Goal: Information Seeking & Learning: Understand process/instructions

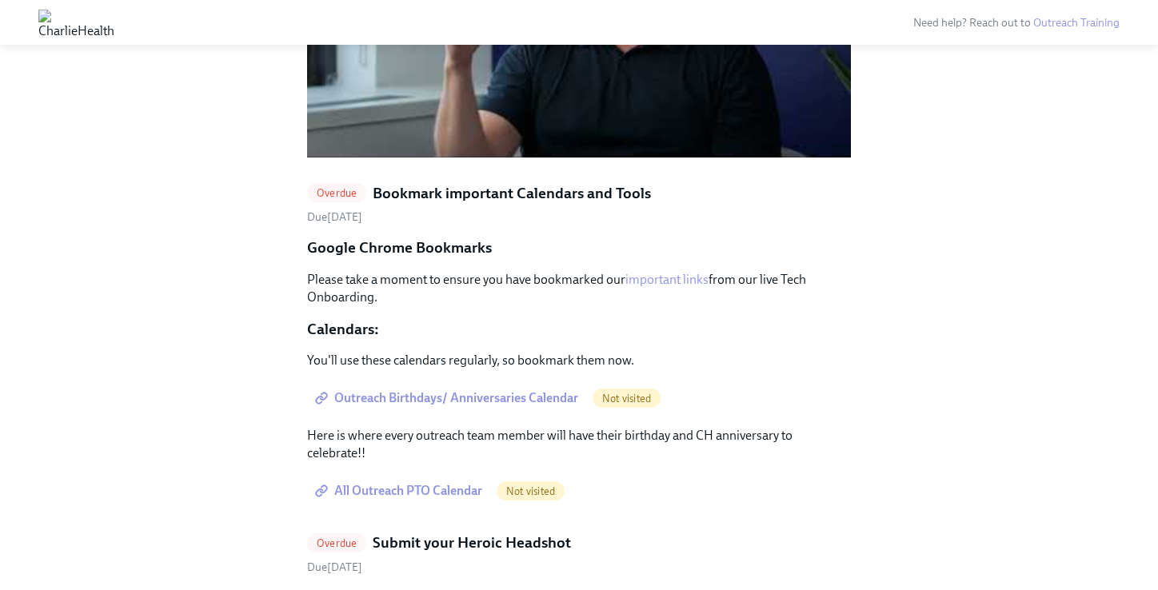
scroll to position [1585, 0]
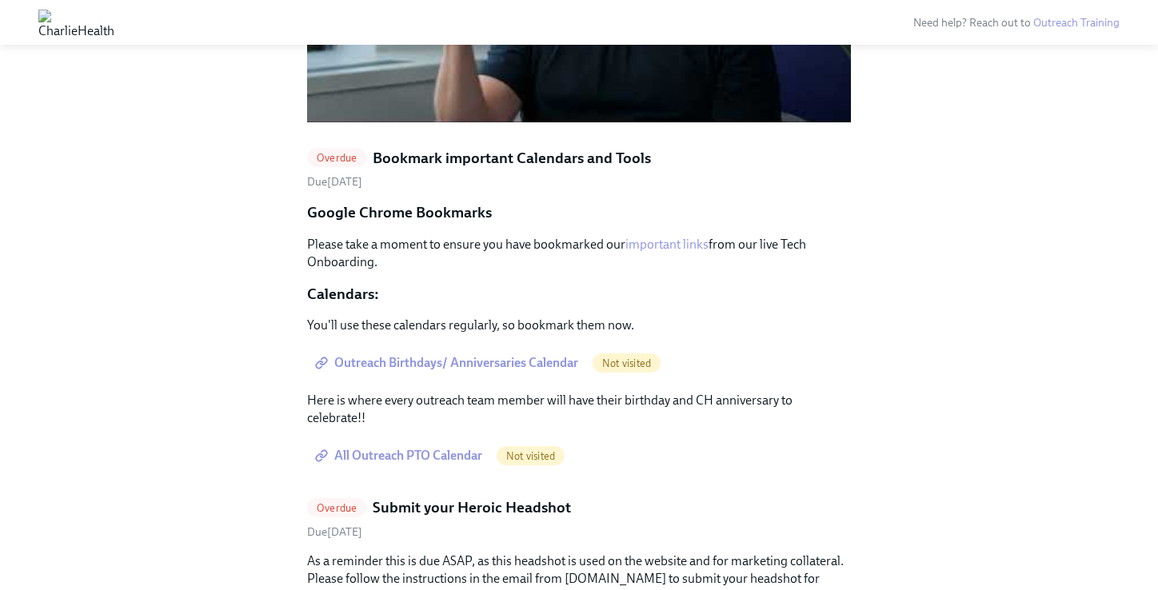
click at [501, 355] on span "Outreach Birthdays/ Anniversaries Calendar" at bounding box center [448, 363] width 260 height 16
click at [435, 448] on span "All Outreach PTO Calendar" at bounding box center [400, 456] width 164 height 16
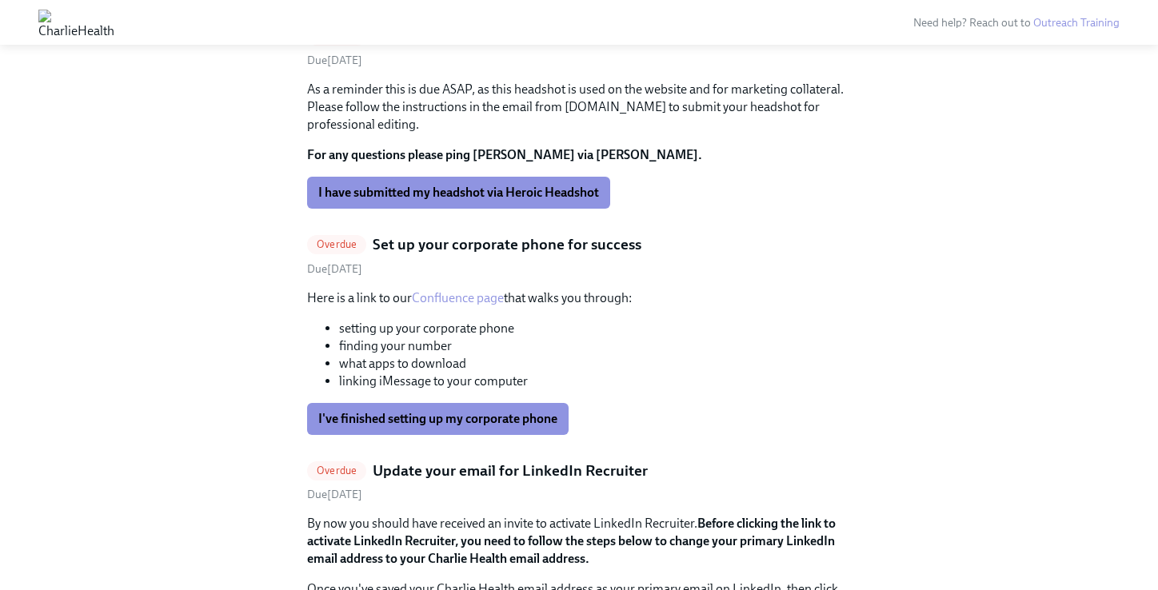
scroll to position [1705, 0]
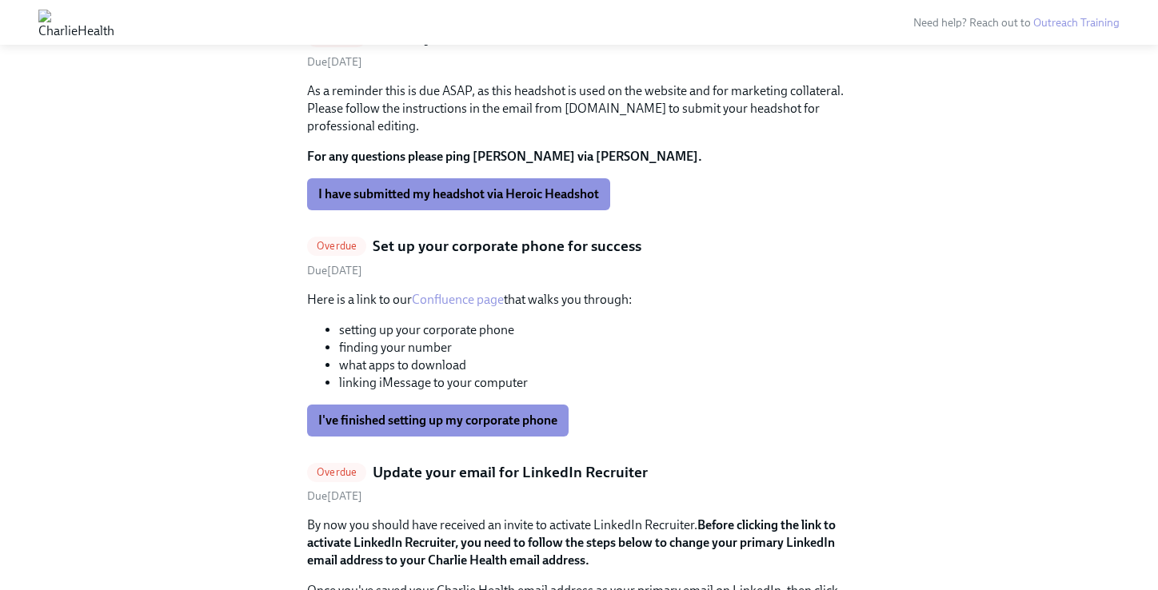
click at [465, 292] on link "Confluence page" at bounding box center [458, 299] width 92 height 15
click at [425, 405] on button "I've finished setting up my corporate phone" at bounding box center [437, 421] width 261 height 32
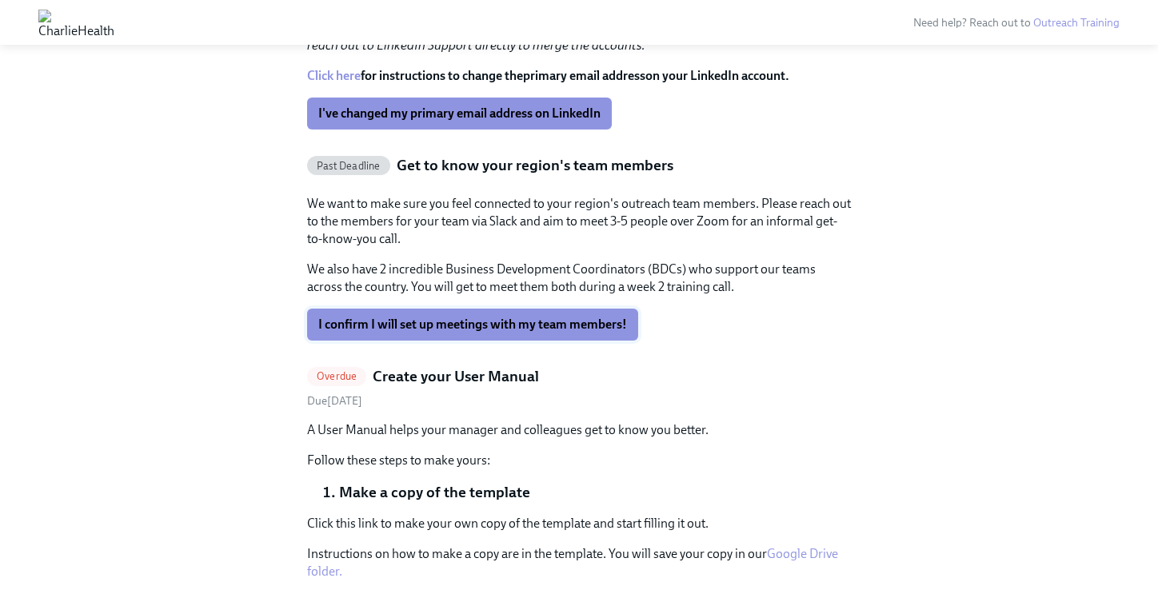
scroll to position [2107, 0]
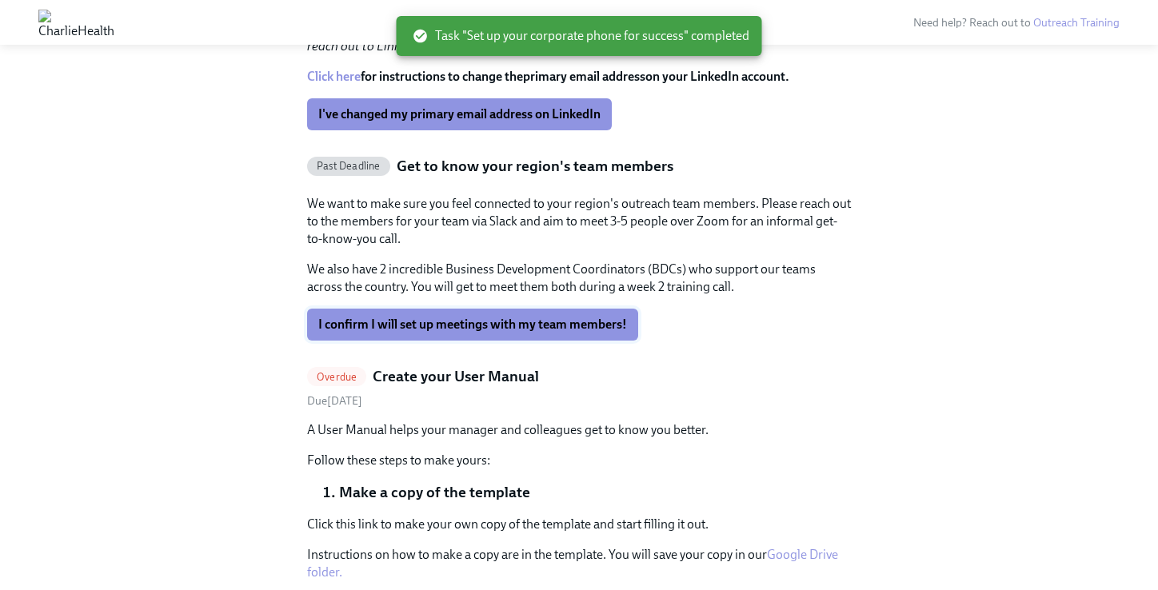
click at [497, 317] on span "I confirm I will set up meetings with my team members!" at bounding box center [472, 325] width 309 height 16
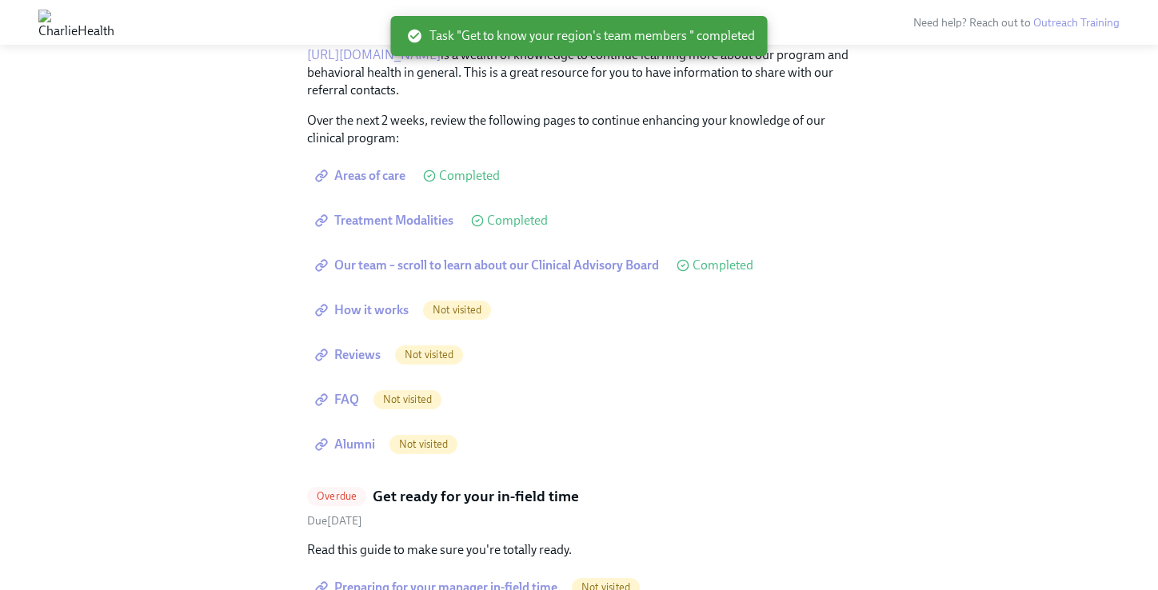
scroll to position [4902, 0]
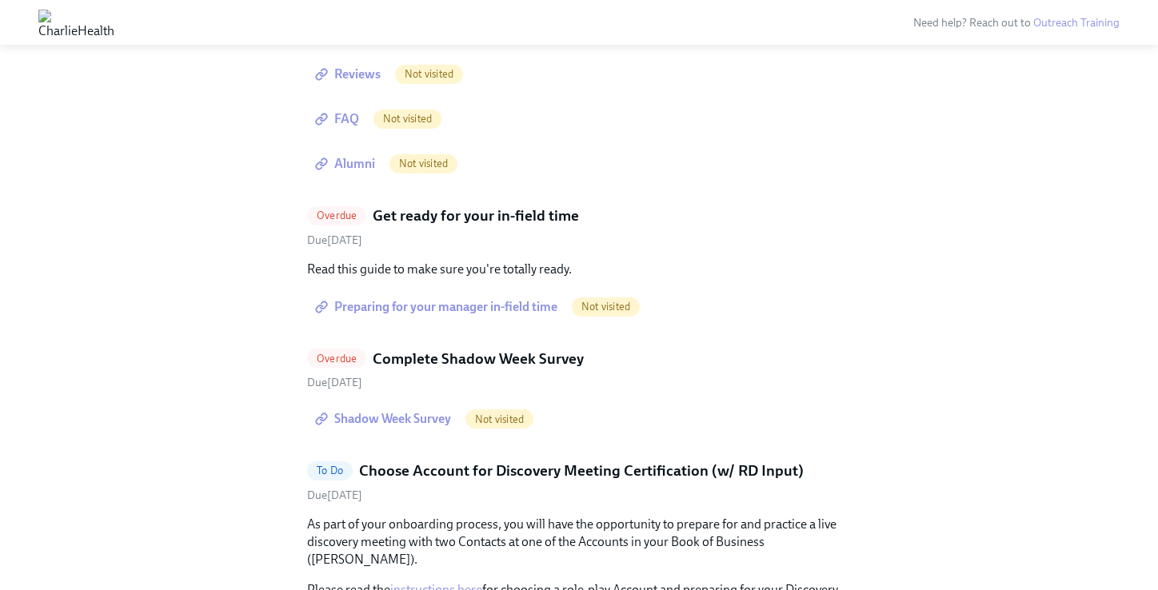
click at [396, 411] on span "Shadow Week Survey" at bounding box center [384, 419] width 133 height 16
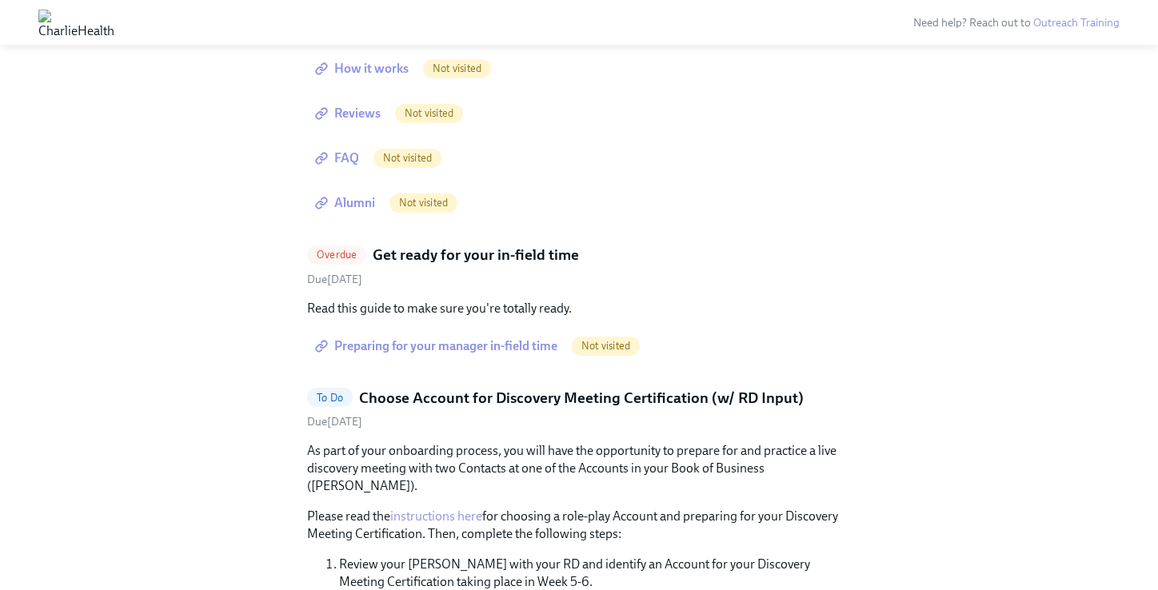
scroll to position [4851, 0]
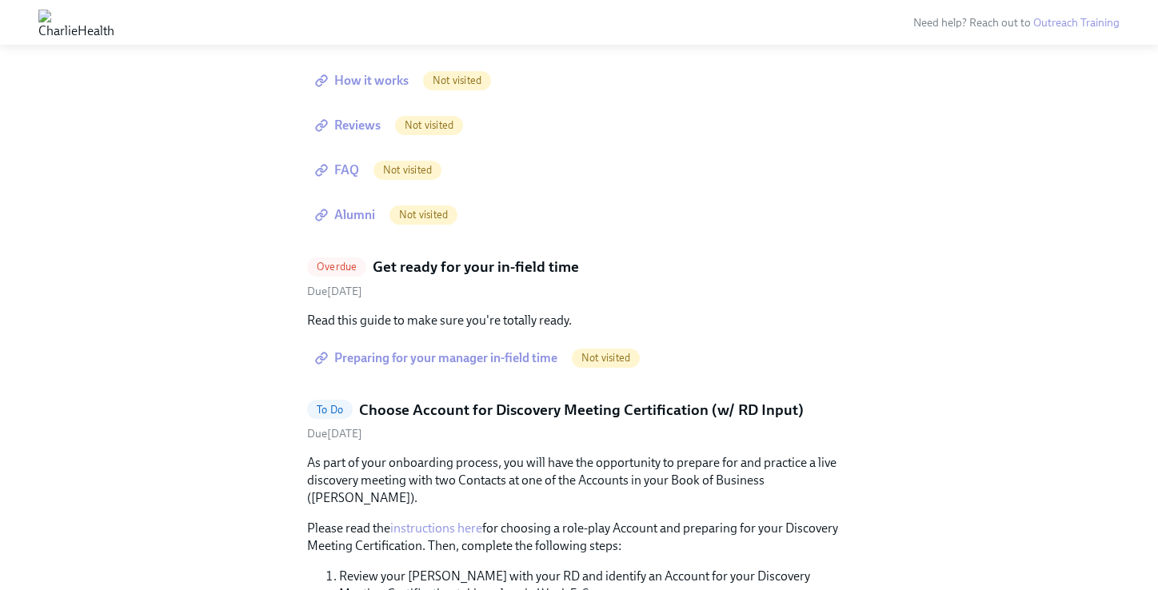
click at [475, 350] on span "Preparing for your manager in-field time" at bounding box center [437, 358] width 239 height 16
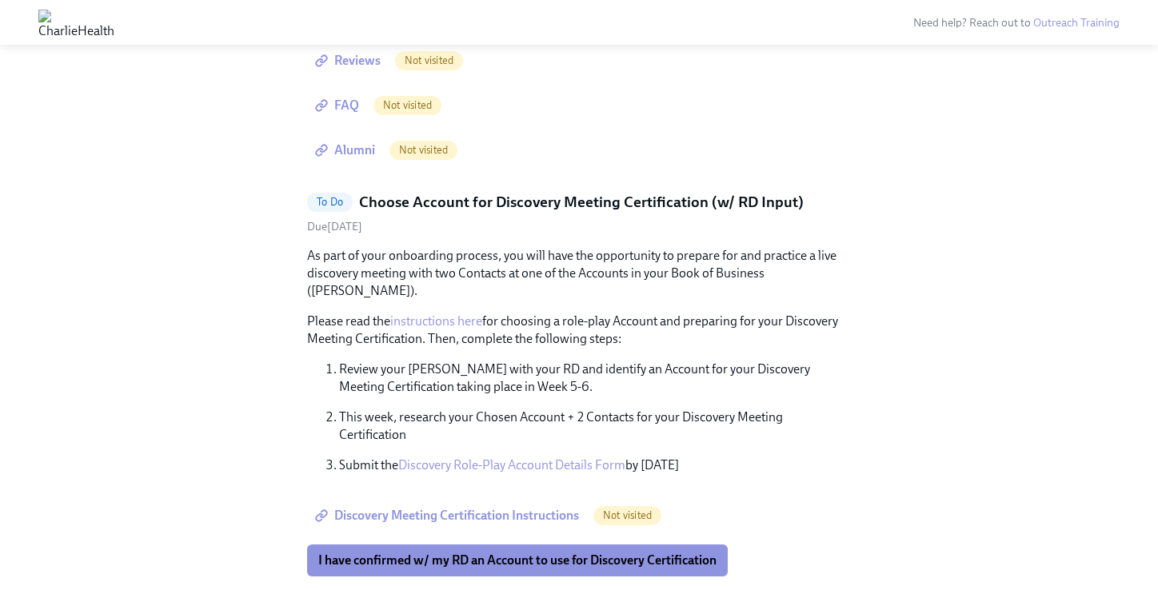
scroll to position [4953, 0]
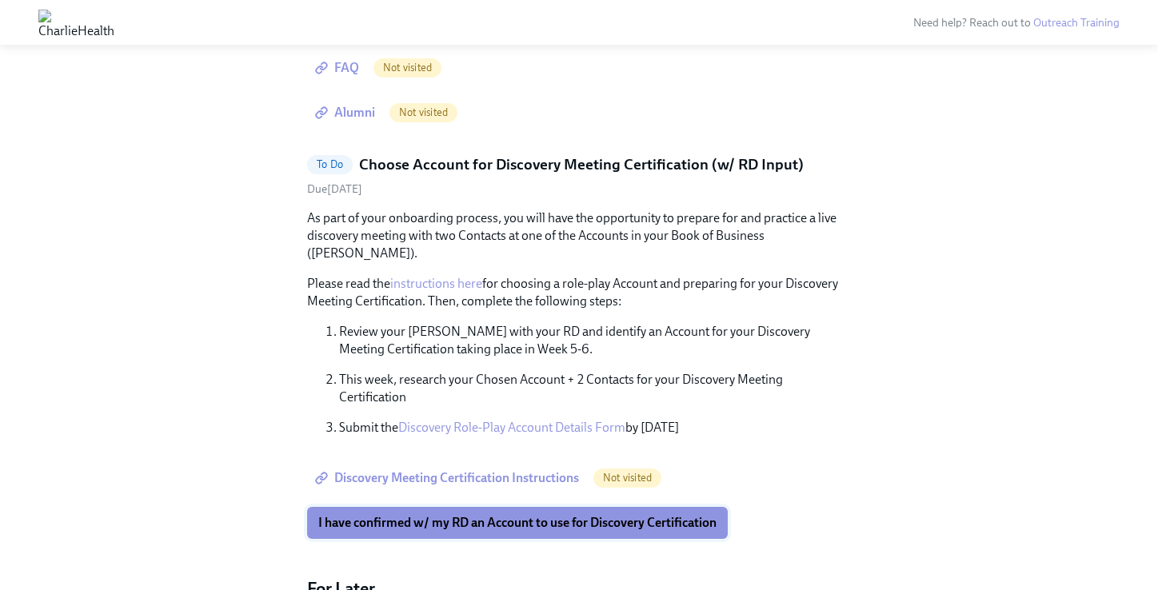
click at [421, 515] on span "I have confirmed w/ my RD an Account to use for Discovery Certification" at bounding box center [517, 523] width 398 height 16
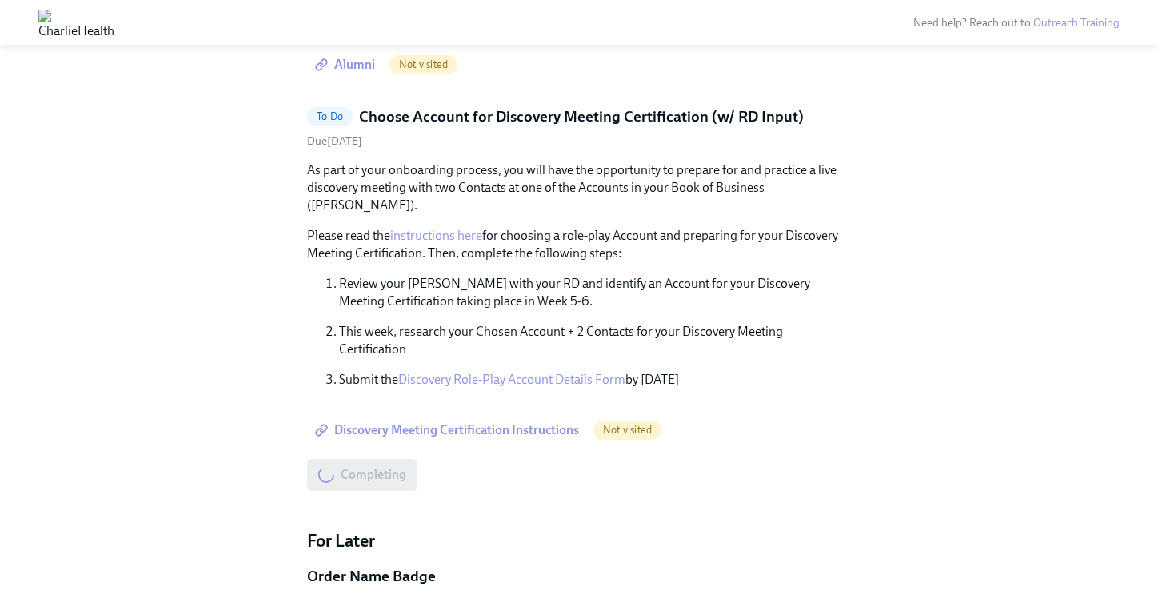
scroll to position [5002, 0]
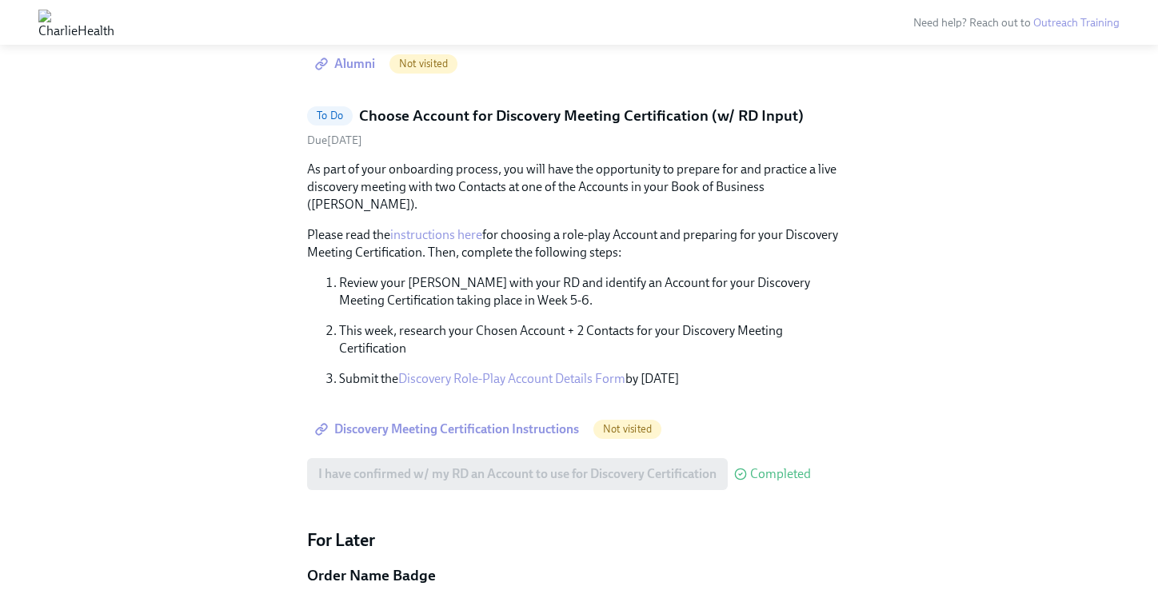
click at [459, 421] on span "Discovery Meeting Certification Instructions" at bounding box center [448, 429] width 261 height 16
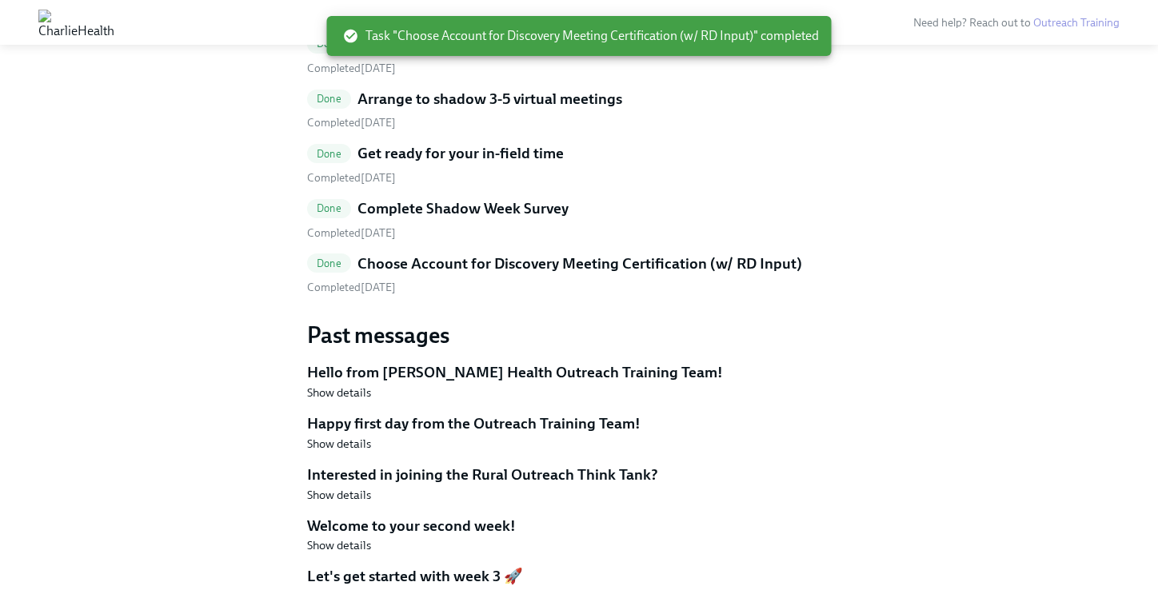
scroll to position [6290, 0]
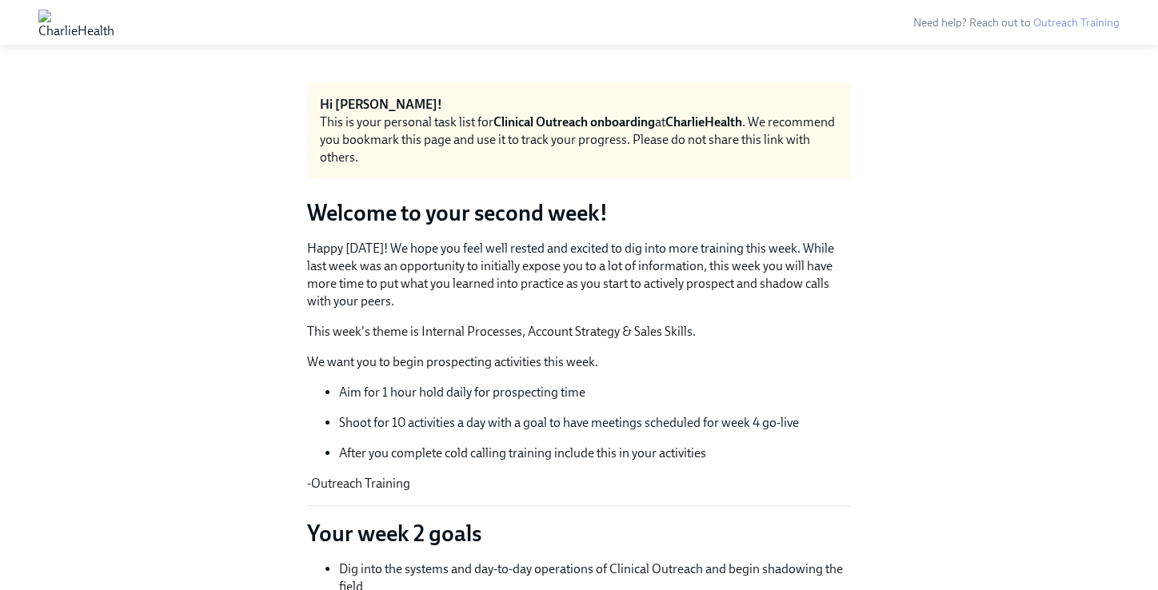
scroll to position [2009, 0]
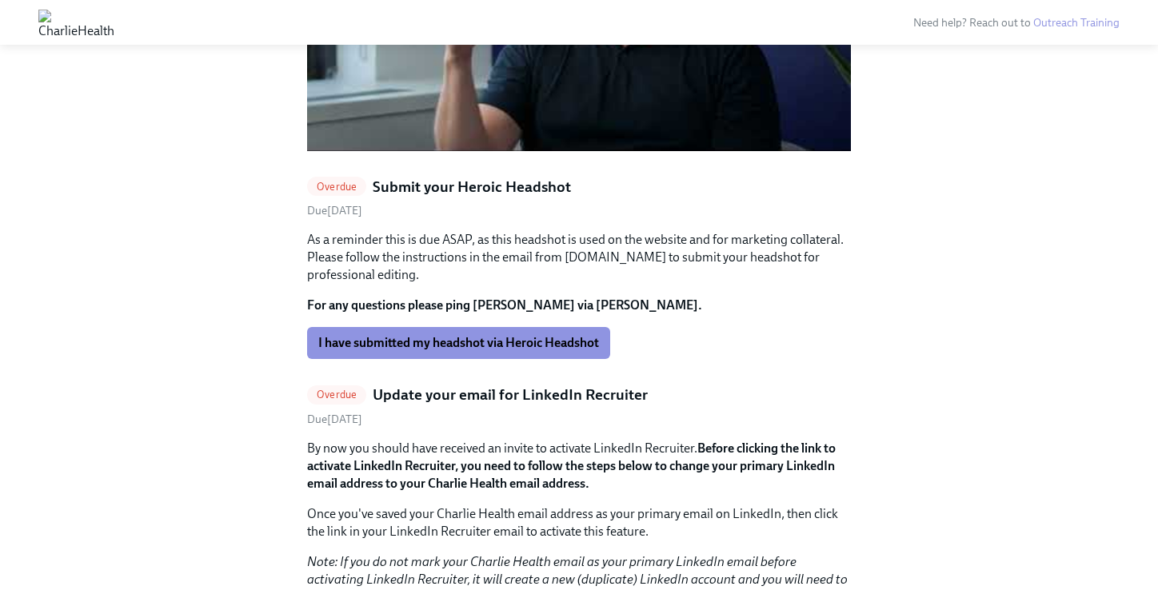
scroll to position [1661, 0]
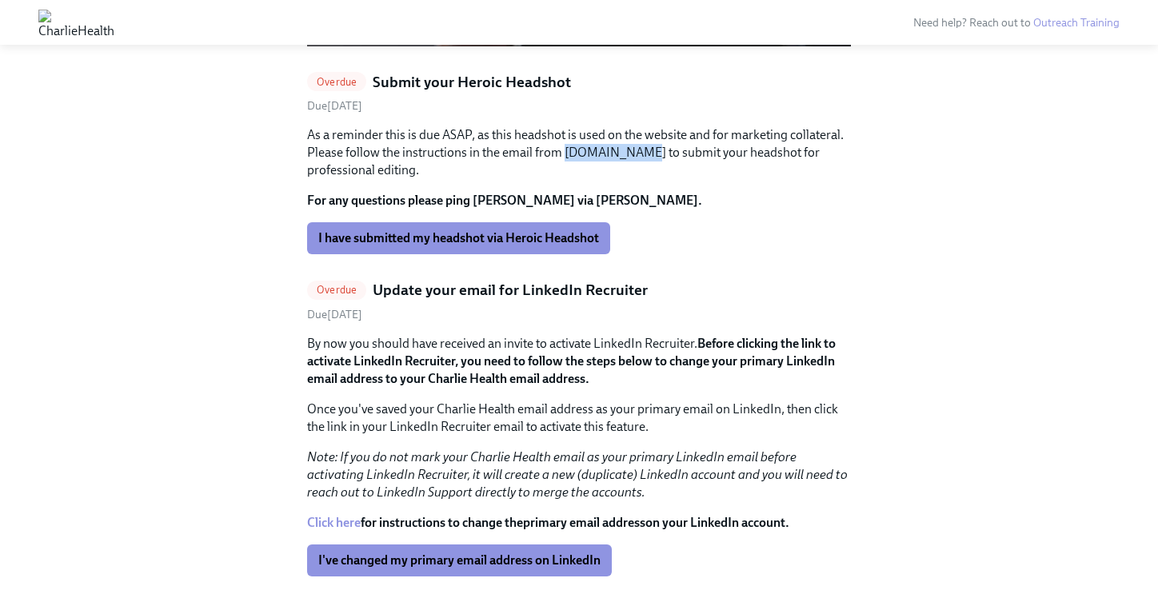
drag, startPoint x: 565, startPoint y: 118, endPoint x: 637, endPoint y: 120, distance: 72.0
click at [638, 126] on p "As a reminder this is due ASAP, as this headshot is used on the website and for…" at bounding box center [579, 152] width 544 height 53
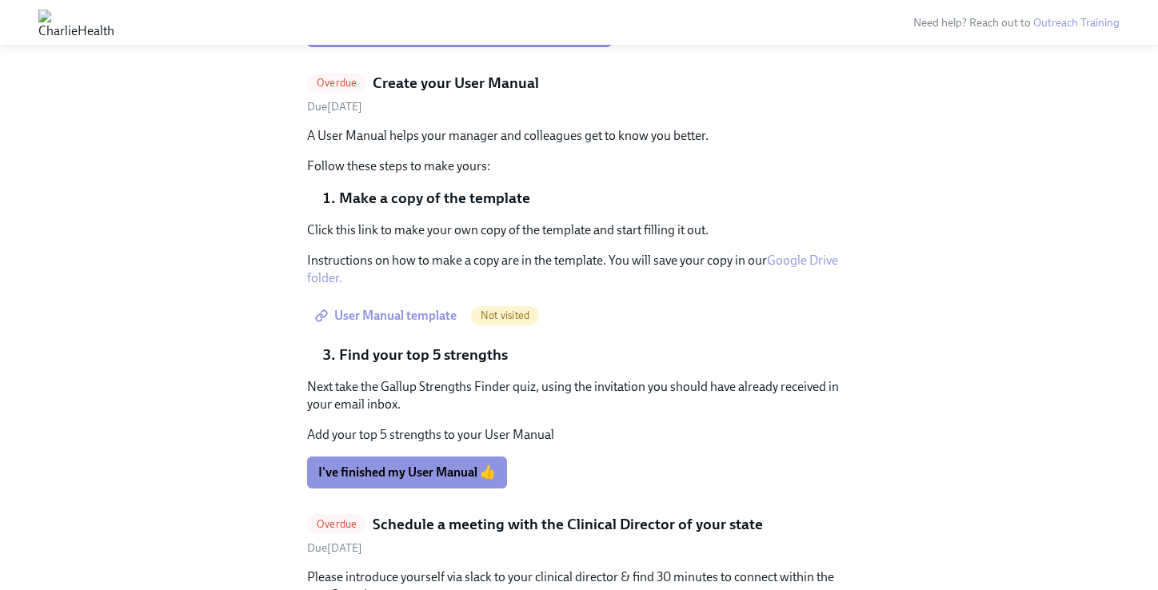
scroll to position [2237, 0]
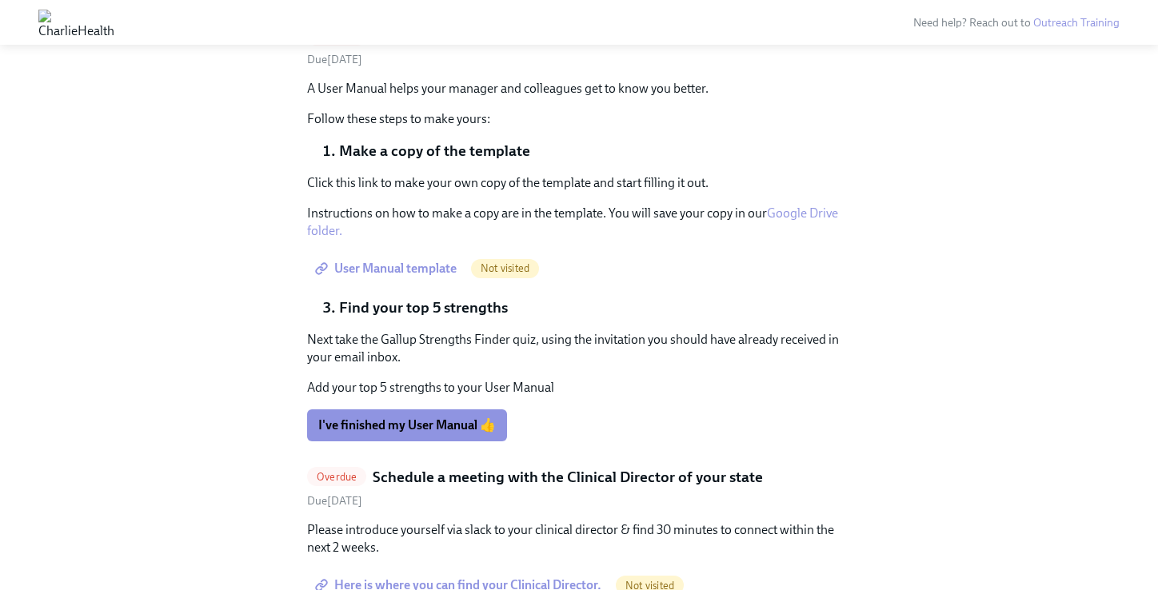
click at [375, 253] on link "User Manual template" at bounding box center [387, 269] width 161 height 32
click at [405, 261] on span "User Manual template" at bounding box center [387, 269] width 138 height 16
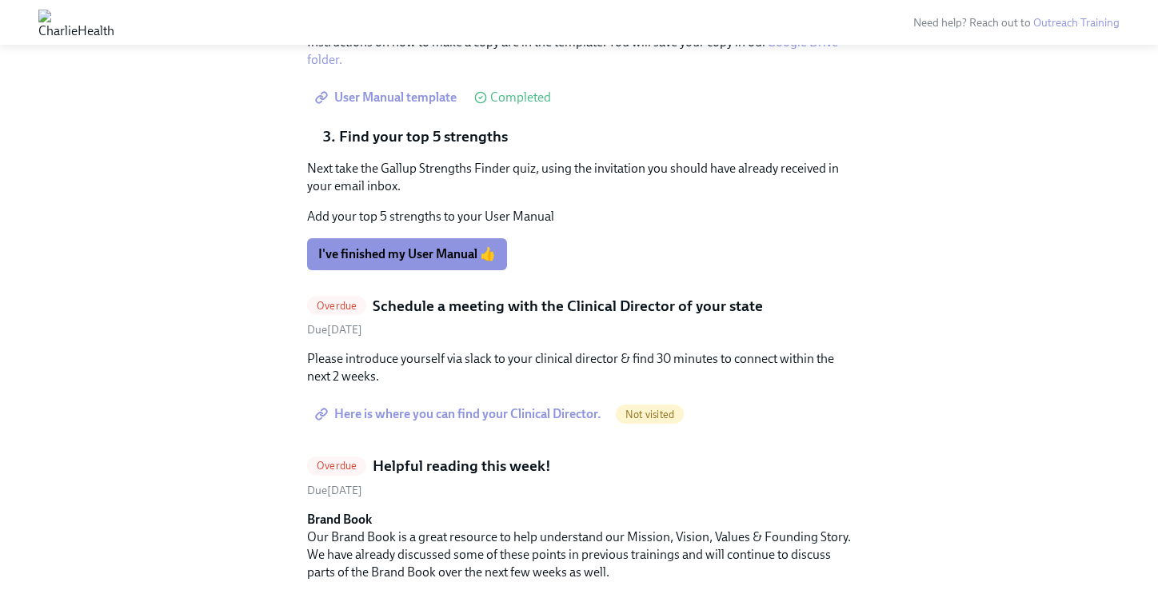
scroll to position [2417, 0]
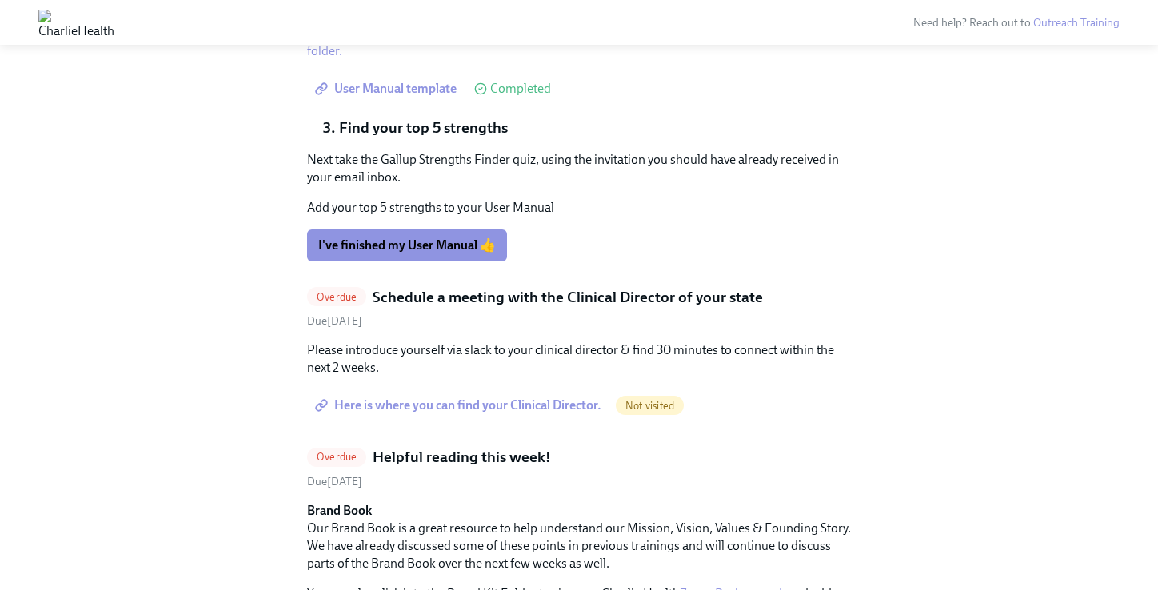
click at [468, 397] on span "Here is where you can find your Clinical Director." at bounding box center [459, 405] width 283 height 16
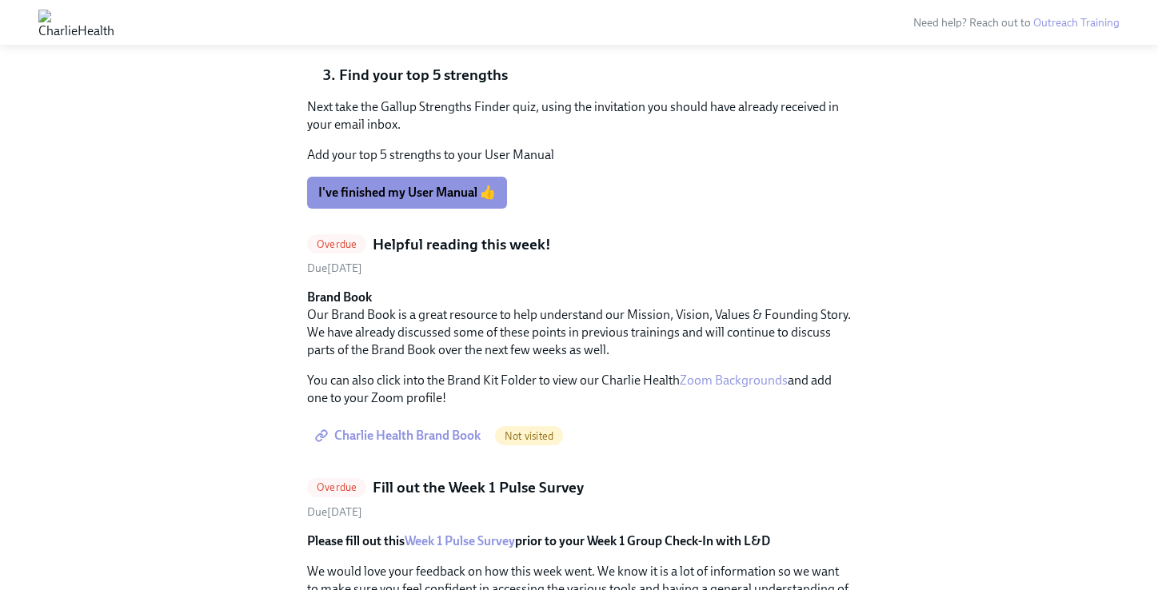
scroll to position [2485, 0]
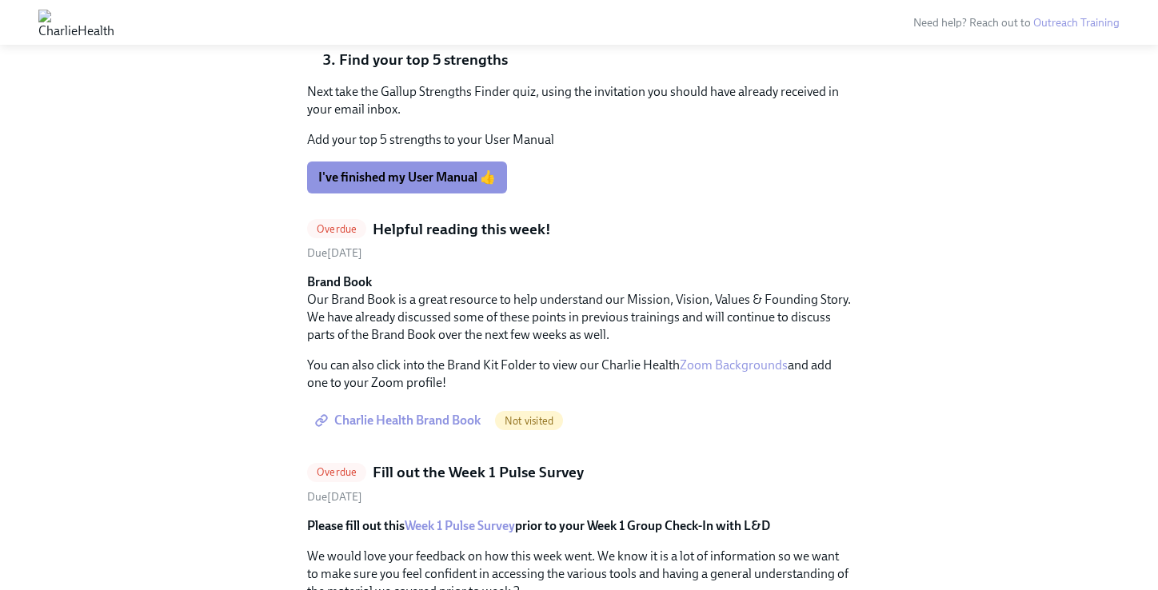
click at [464, 413] on span "Charlie Health Brand Book" at bounding box center [399, 421] width 162 height 16
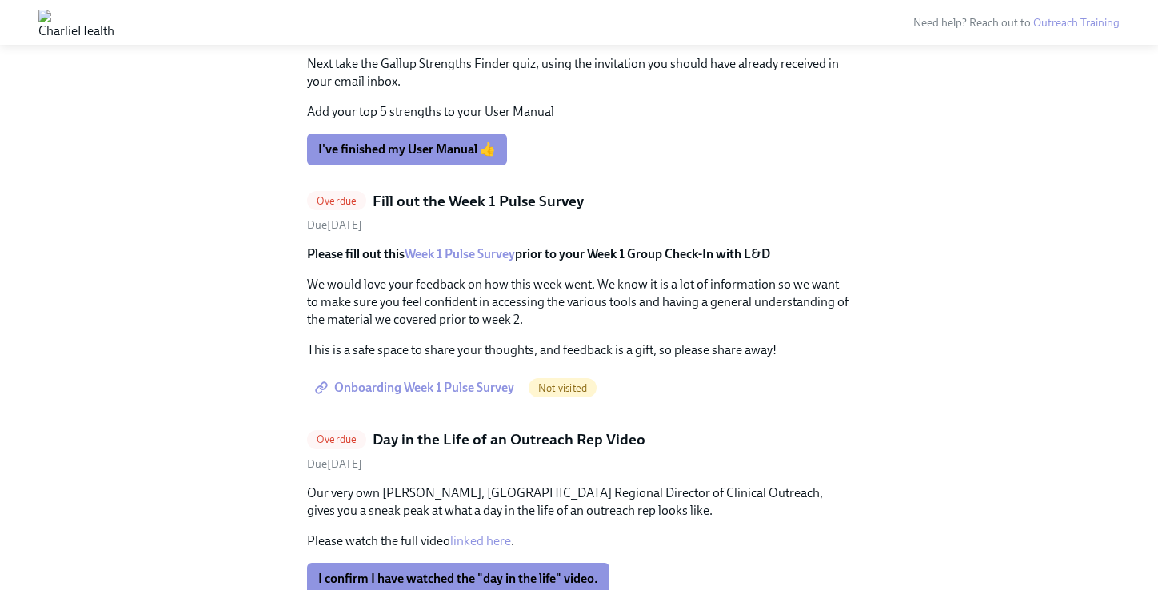
scroll to position [2540, 0]
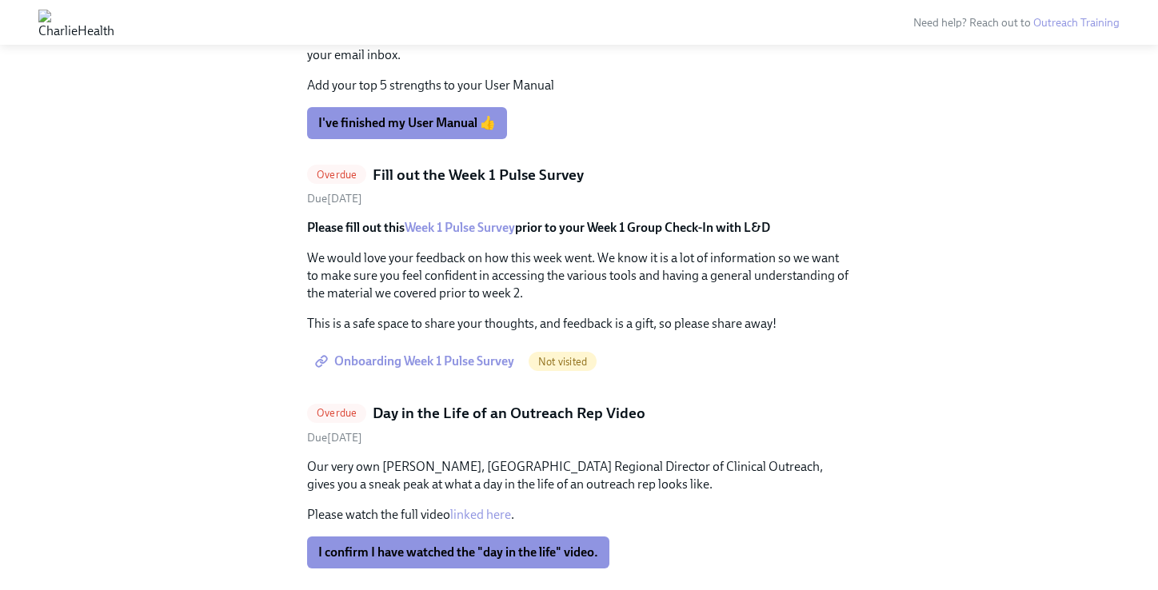
click at [445, 353] on span "Onboarding Week 1 Pulse Survey" at bounding box center [416, 361] width 196 height 16
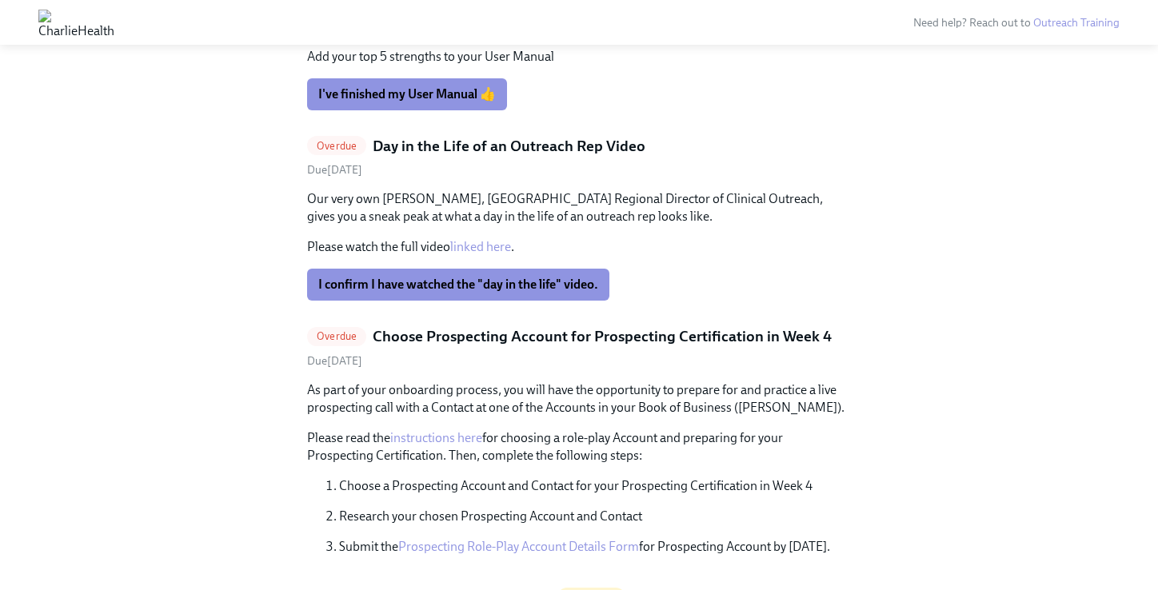
scroll to position [2573, 0]
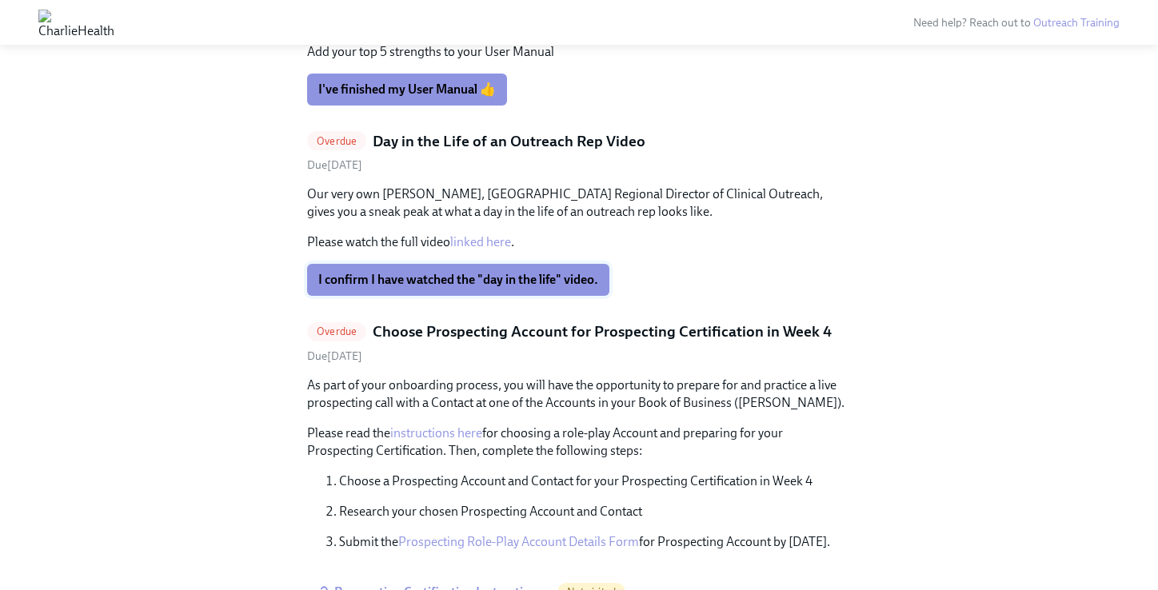
click at [494, 264] on button "I confirm I have watched the "day in the life" video." at bounding box center [458, 280] width 302 height 32
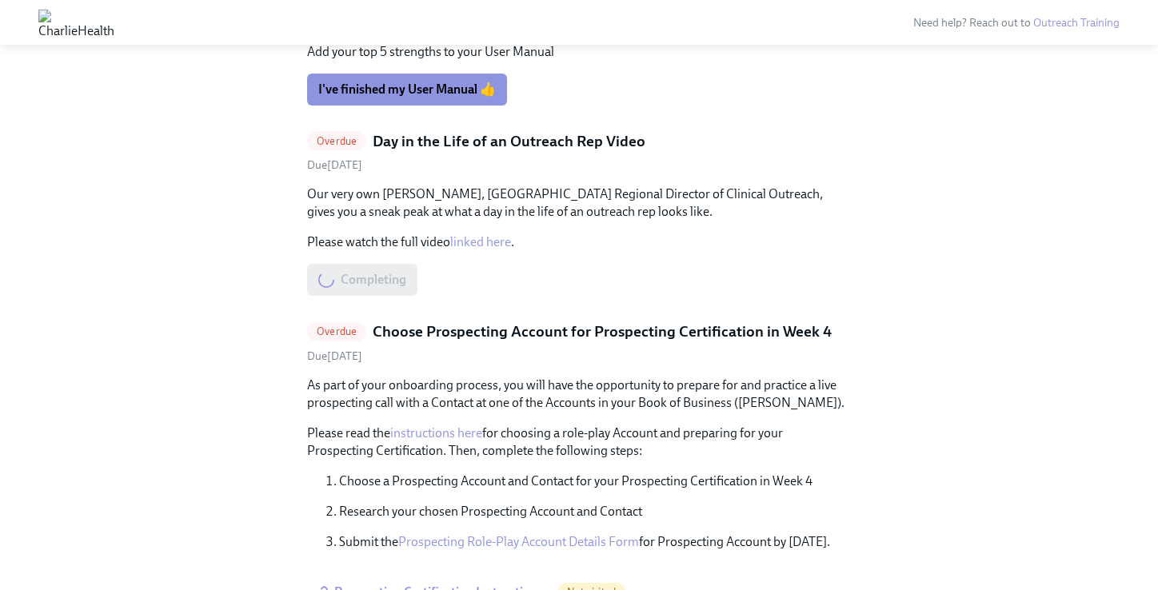
click at [484, 234] on link "linked here" at bounding box center [480, 241] width 61 height 15
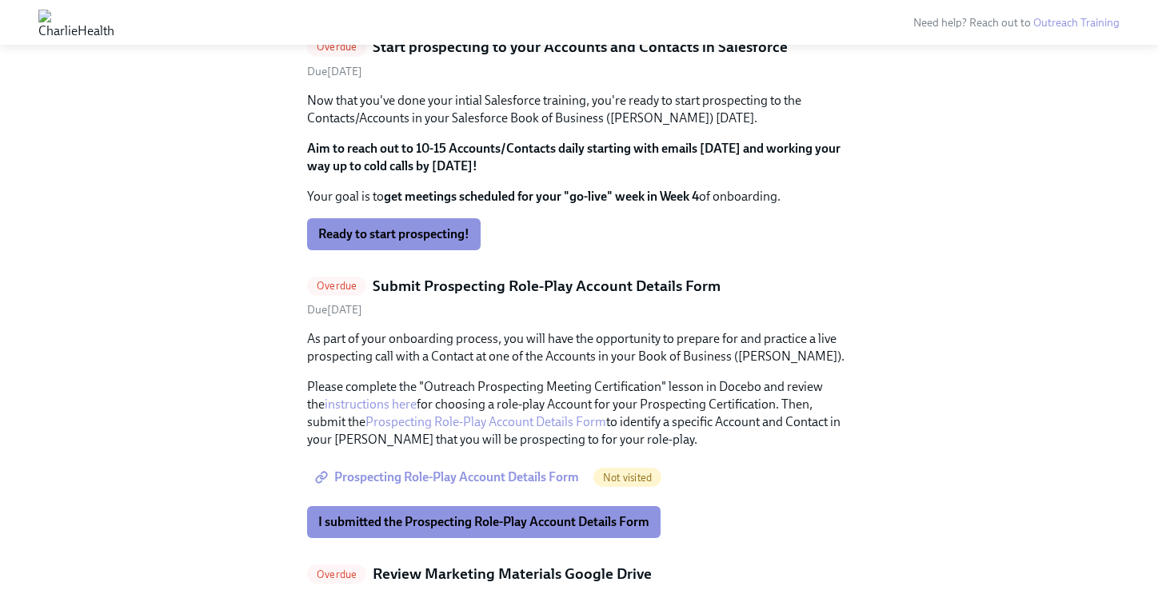
scroll to position [3025, 0]
click at [504, 469] on span "Prospecting Role-Play Account Details Form" at bounding box center [448, 477] width 261 height 16
click at [545, 513] on span "I submitted the Prospecting Role-Play Account Details Form" at bounding box center [483, 521] width 331 height 16
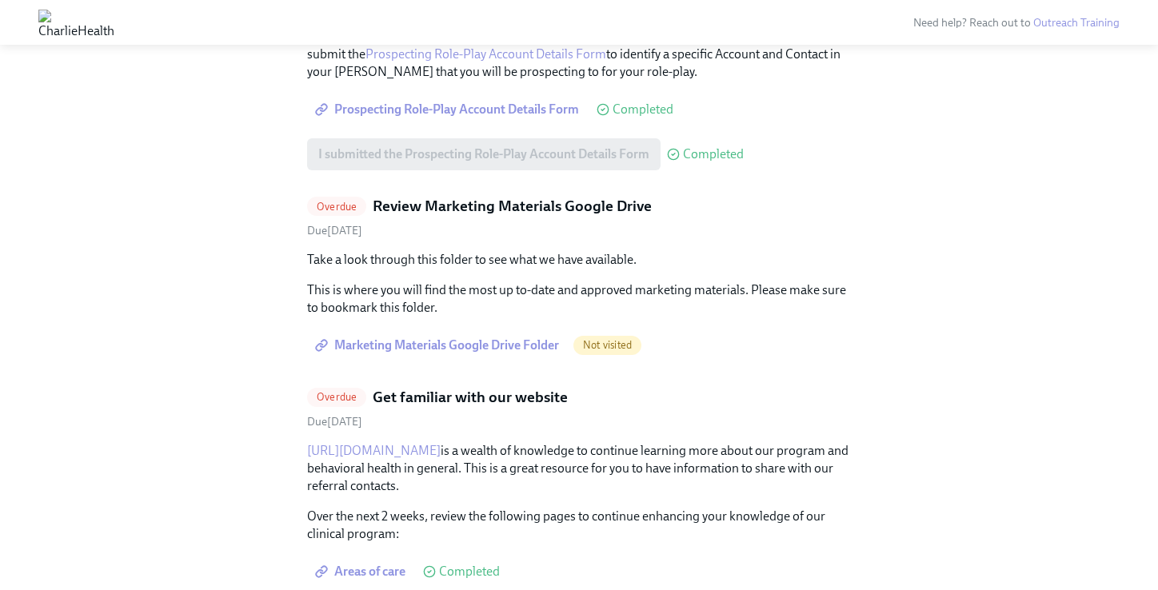
scroll to position [3103, 0]
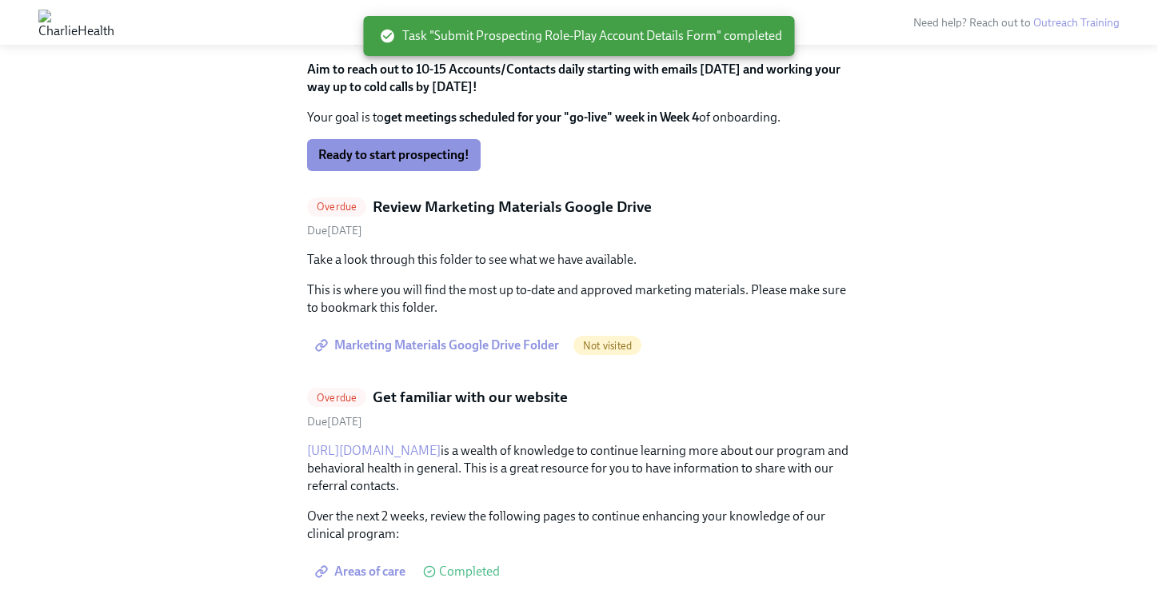
click at [529, 337] on span "Marketing Materials Google Drive Folder" at bounding box center [438, 345] width 241 height 16
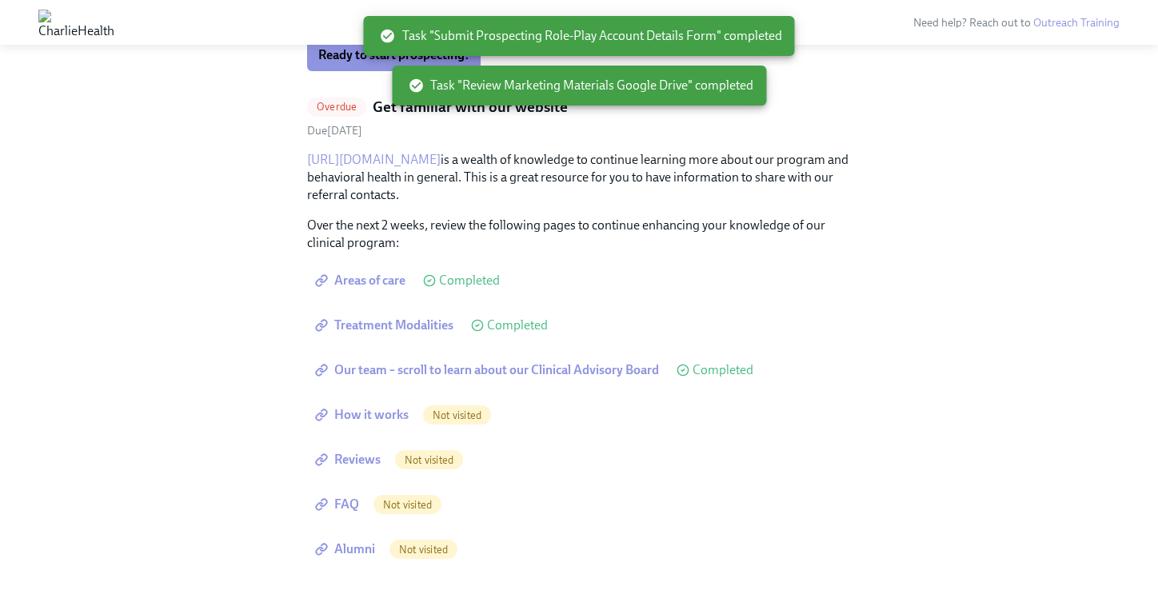
scroll to position [3205, 0]
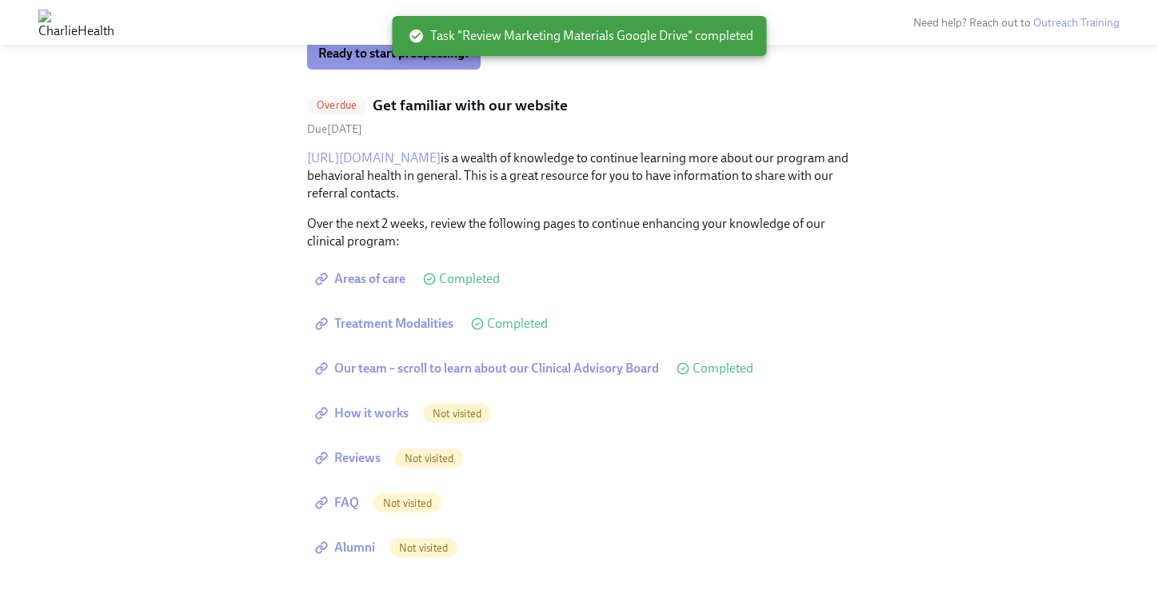
click at [386, 405] on span "How it works" at bounding box center [363, 413] width 90 height 16
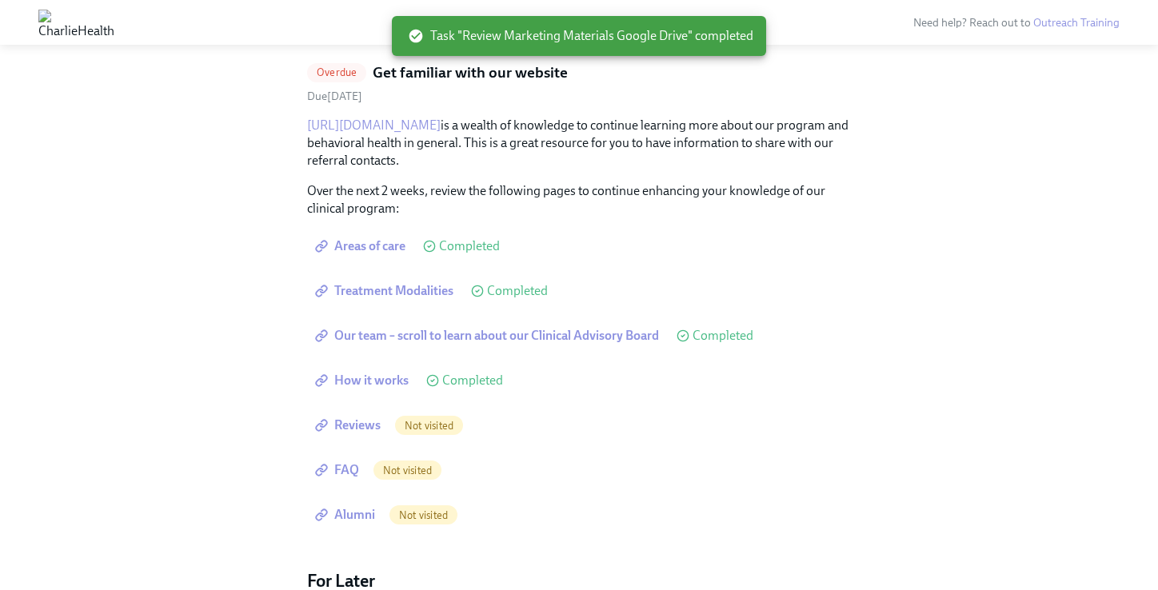
scroll to position [3255, 0]
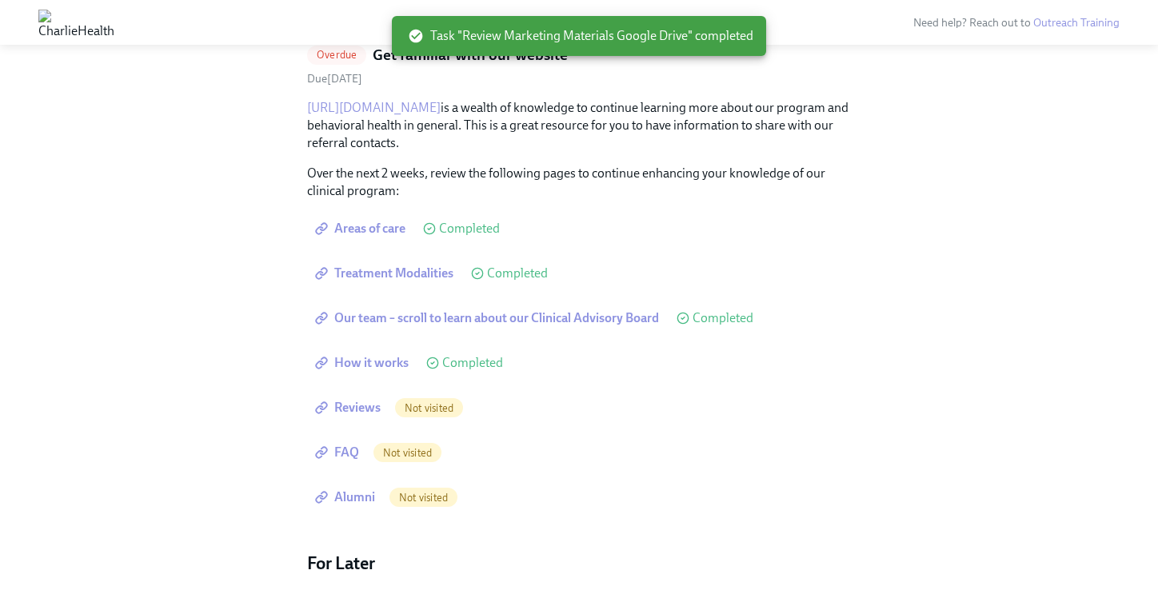
click at [379, 400] on span "Reviews" at bounding box center [349, 408] width 62 height 16
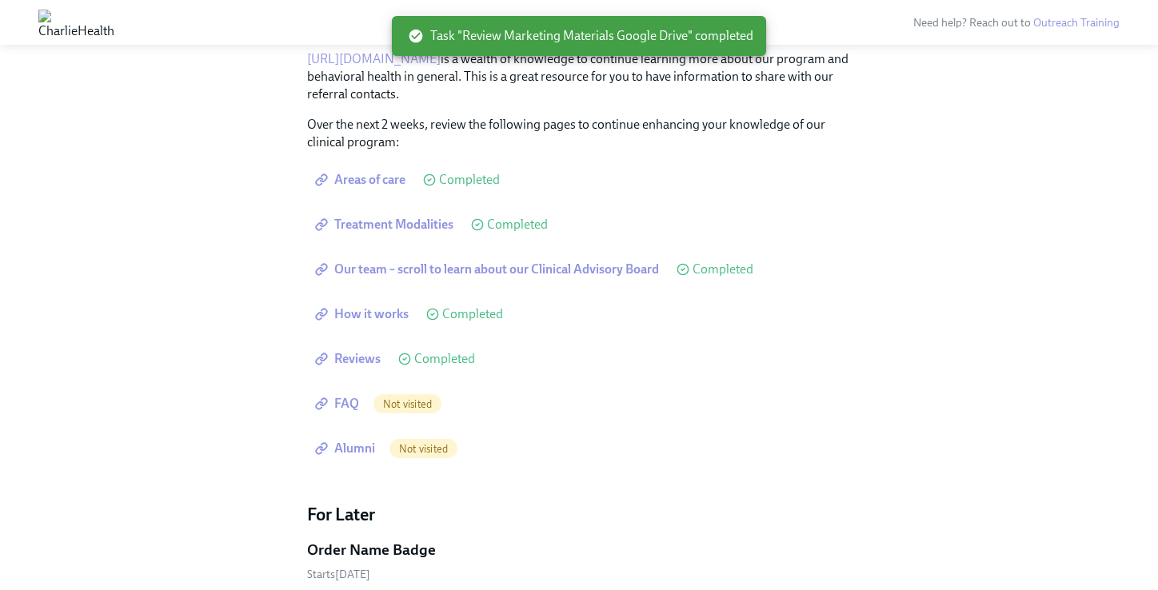
scroll to position [3308, 0]
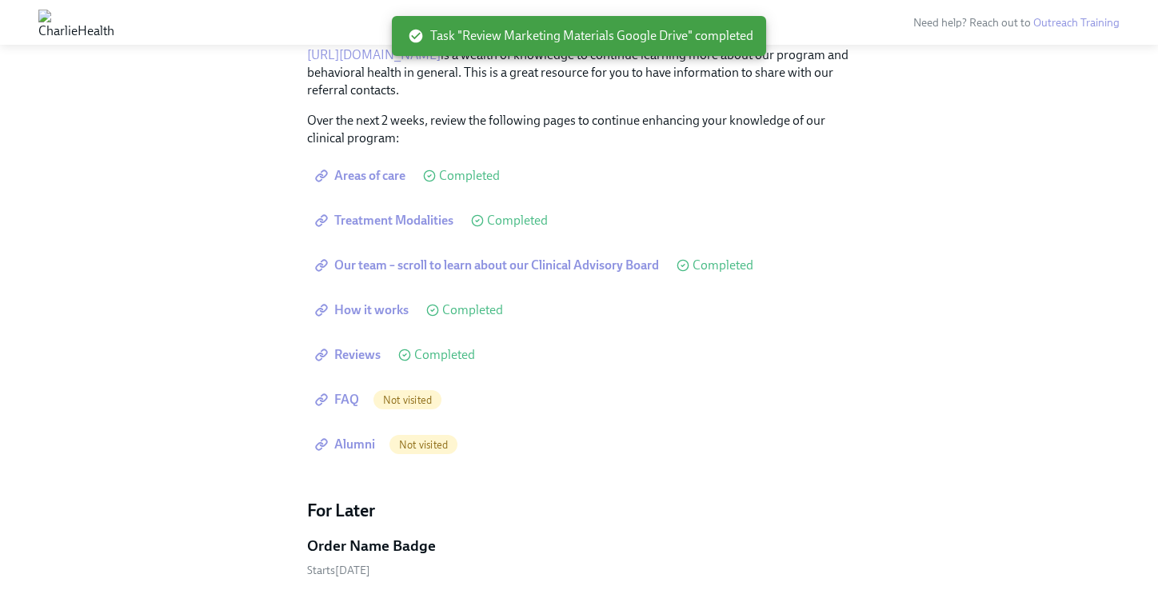
click at [354, 392] on span "FAQ" at bounding box center [338, 400] width 41 height 16
click at [359, 437] on span "Alumni" at bounding box center [346, 445] width 57 height 16
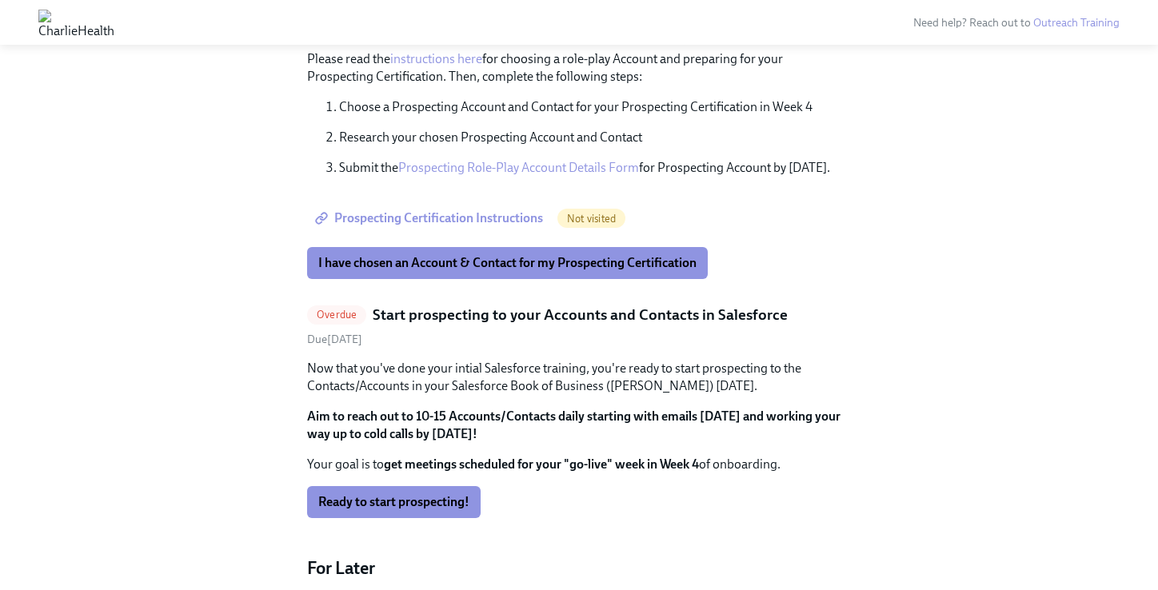
scroll to position [2756, 0]
click at [438, 495] on span "Ready to start prospecting!" at bounding box center [393, 503] width 151 height 16
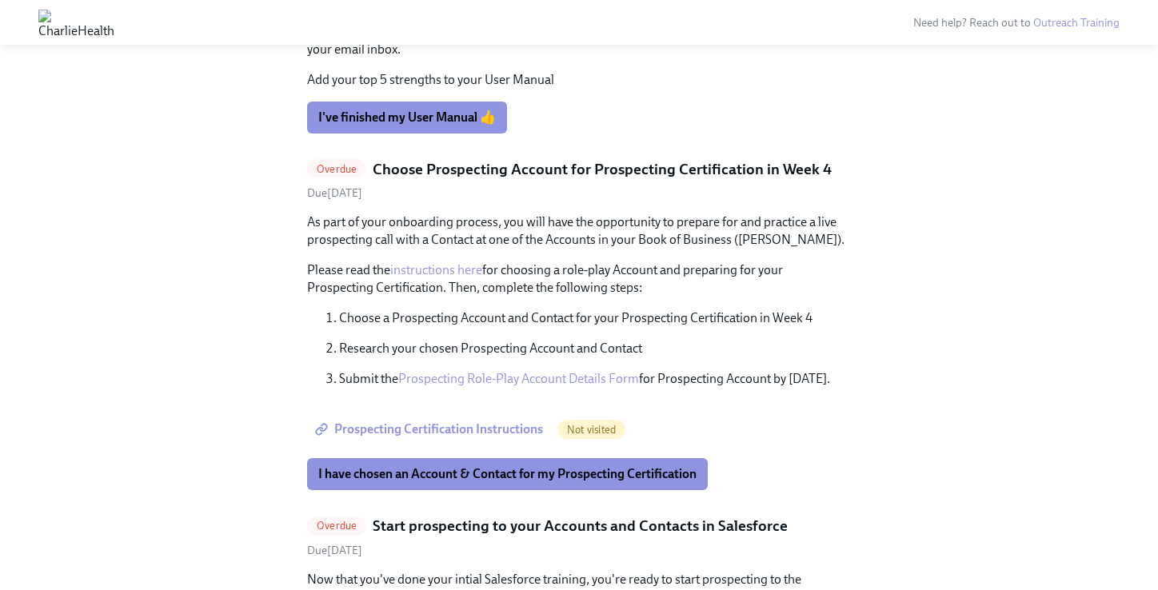
scroll to position [2544, 0]
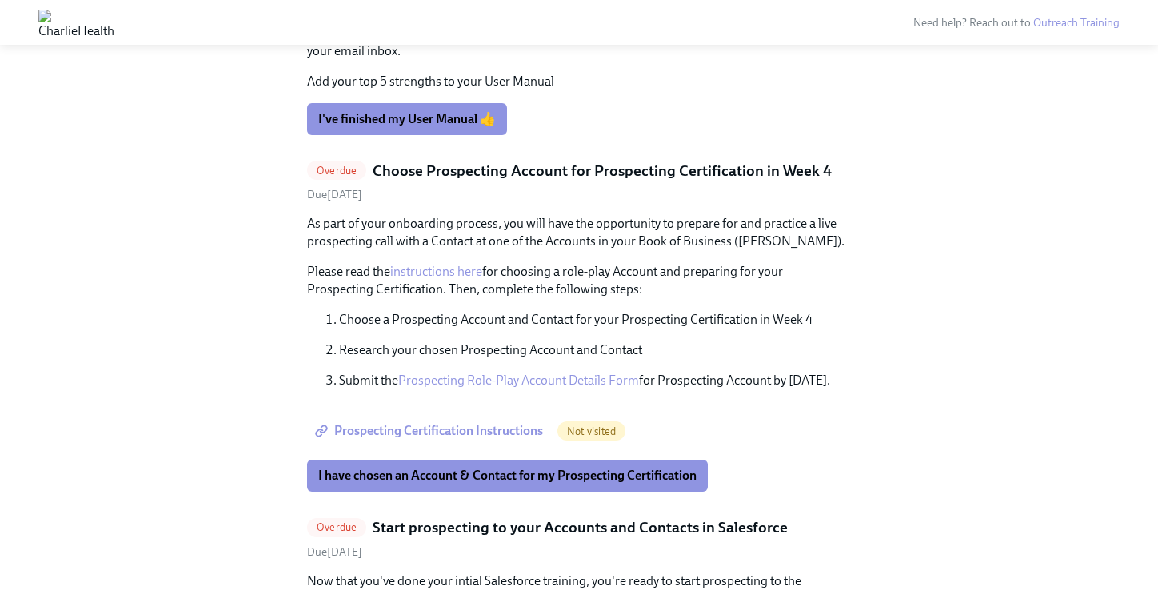
click at [429, 423] on span "Prospecting Certification Instructions" at bounding box center [430, 431] width 225 height 16
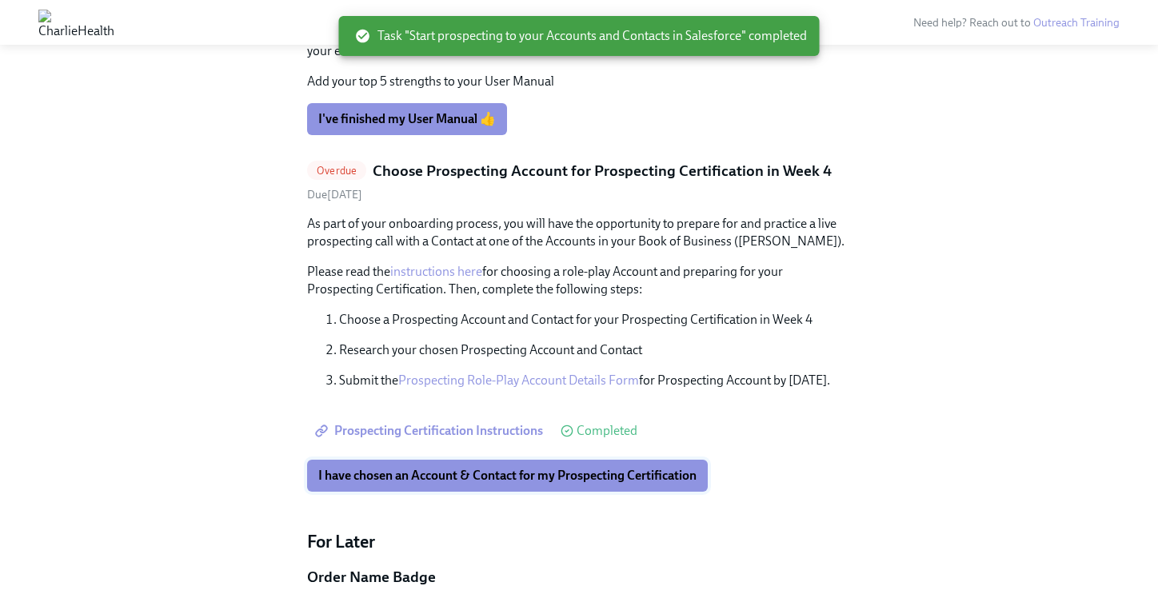
click at [456, 468] on span "I have chosen an Account & Contact for my Prospecting Certification" at bounding box center [507, 476] width 378 height 16
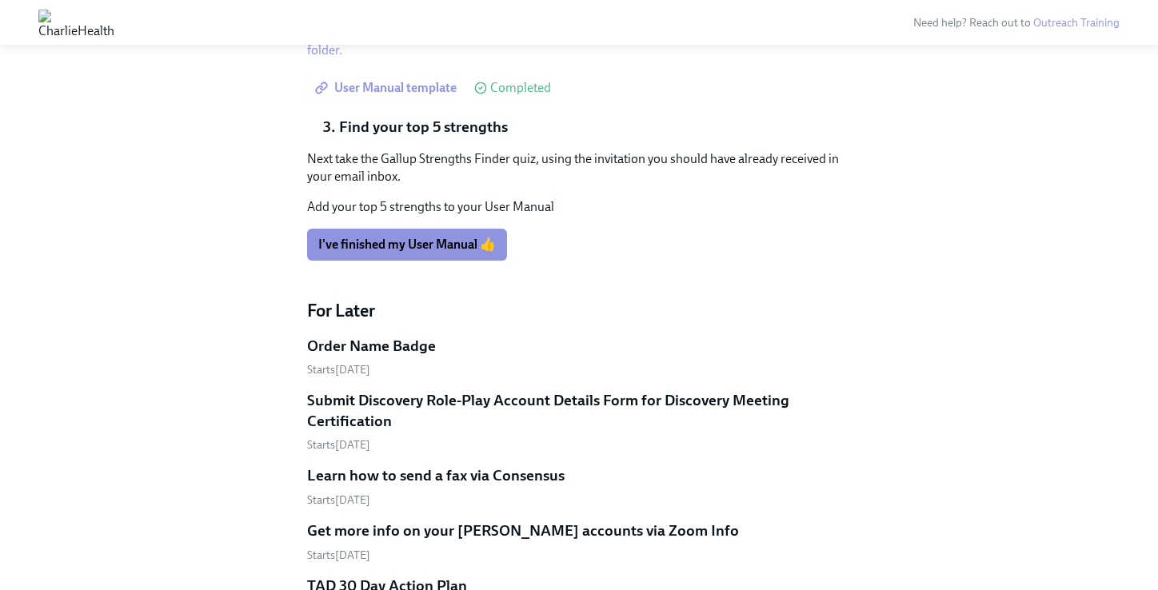
scroll to position [2419, 0]
click at [381, 335] on h5 "Order Name Badge" at bounding box center [371, 345] width 129 height 21
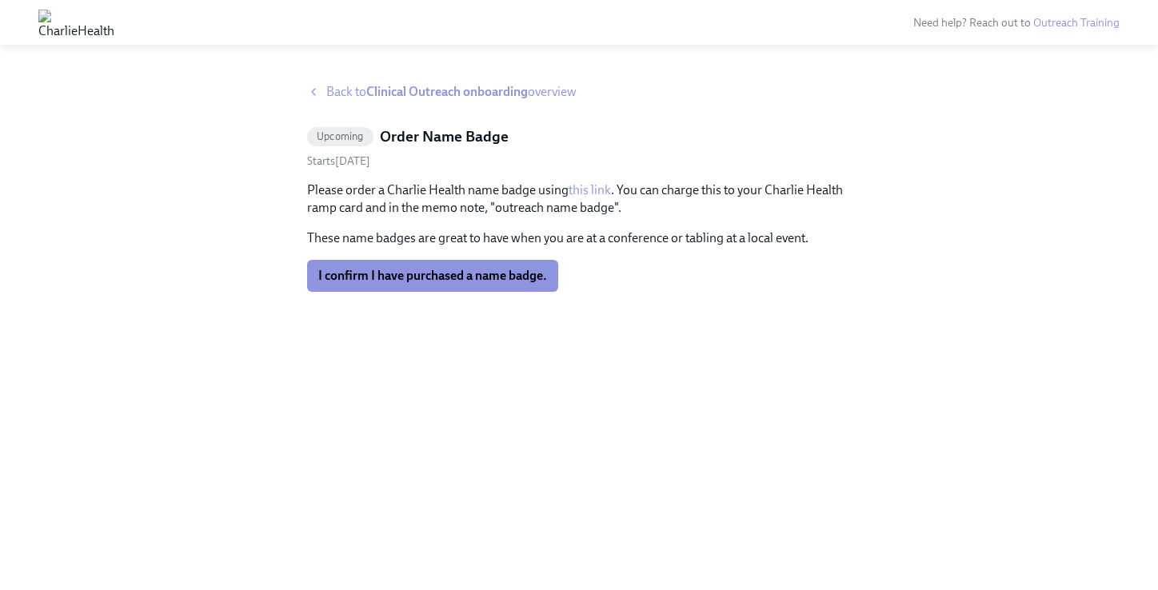
click at [582, 191] on link "this link" at bounding box center [590, 189] width 42 height 15
click at [499, 281] on span "I confirm I have purchased a name badge." at bounding box center [432, 276] width 229 height 16
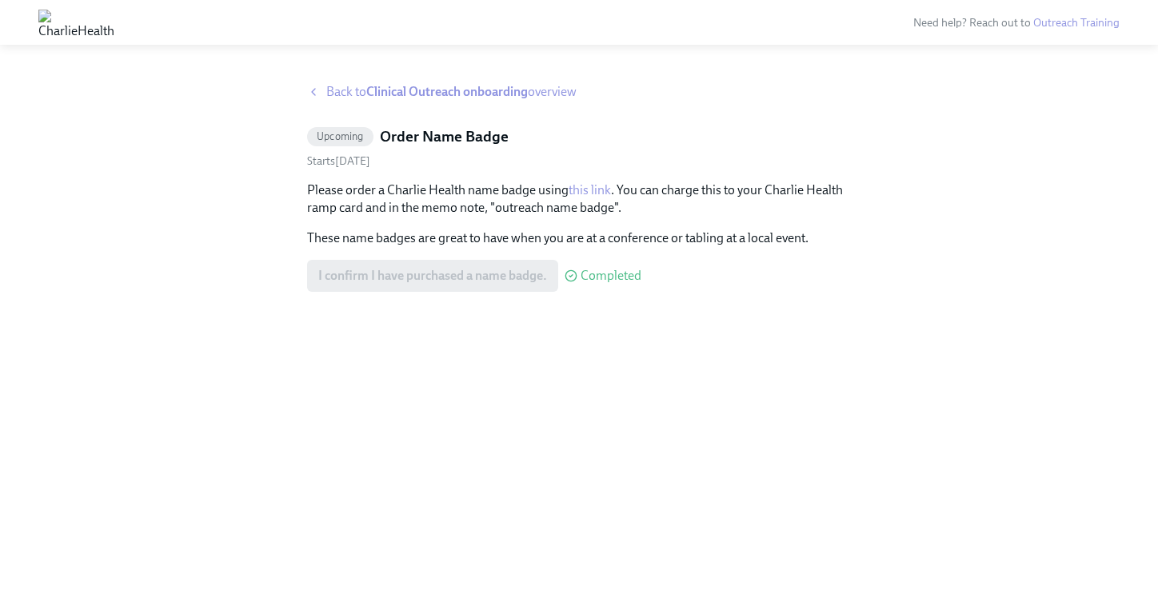
click at [417, 102] on div "Back to Clinical Outreach onboarding overview Upcoming Order Name Badge Starts …" at bounding box center [579, 317] width 544 height 469
click at [420, 85] on strong "Clinical Outreach onboarding" at bounding box center [447, 91] width 162 height 15
